Goal: Find specific page/section: Find specific page/section

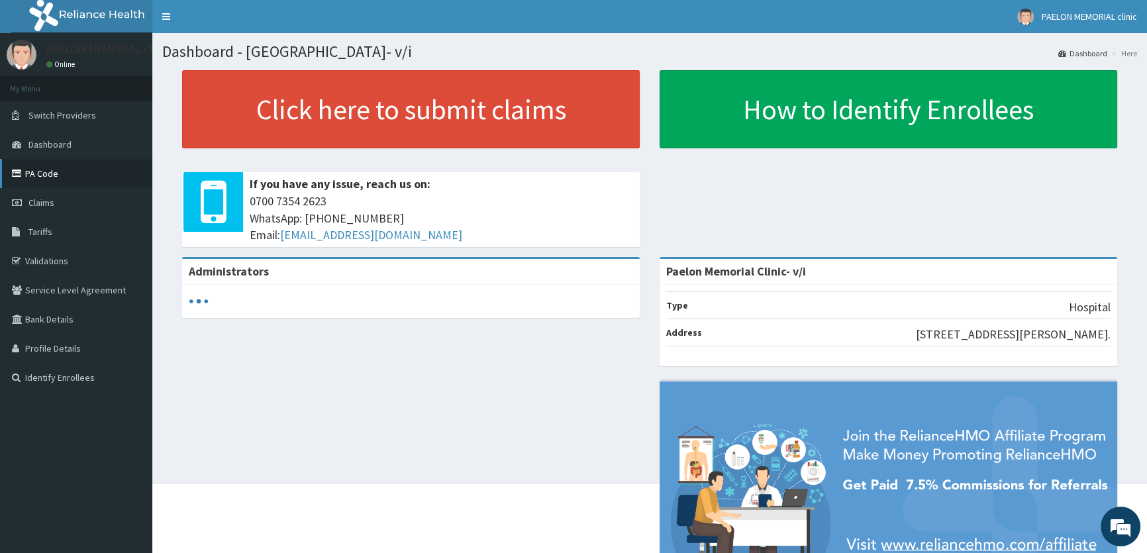
click at [38, 176] on link "PA Code" at bounding box center [76, 173] width 152 height 29
click at [28, 169] on link "PA Code" at bounding box center [76, 173] width 152 height 29
